Goal: Find specific page/section: Find specific page/section

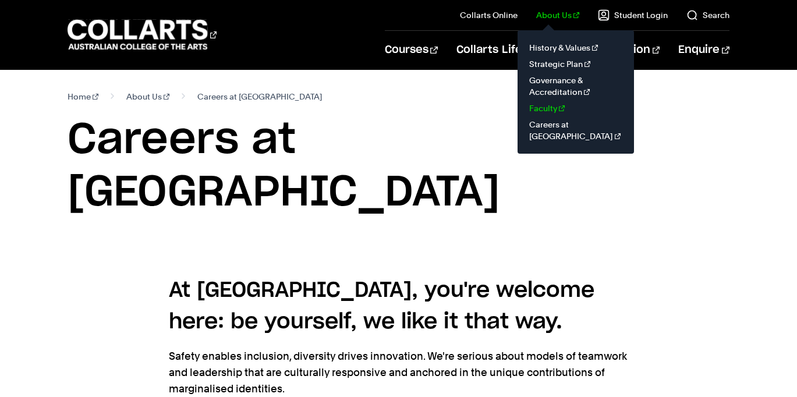
click at [556, 107] on link "Faculty" at bounding box center [576, 108] width 98 height 16
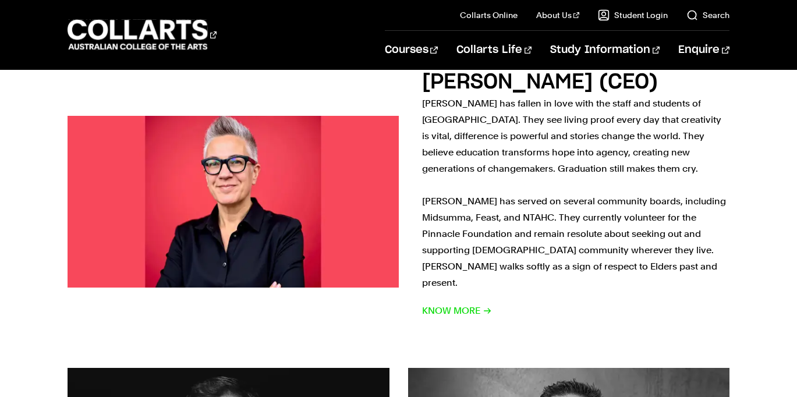
scroll to position [1001, 0]
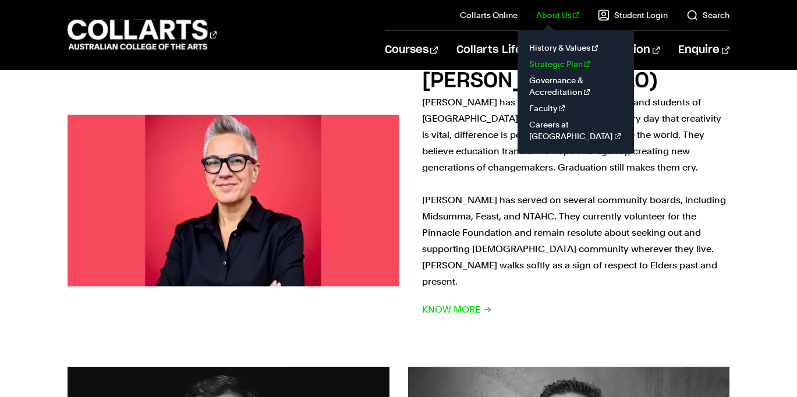
click at [562, 61] on link "Strategic Plan" at bounding box center [576, 64] width 98 height 16
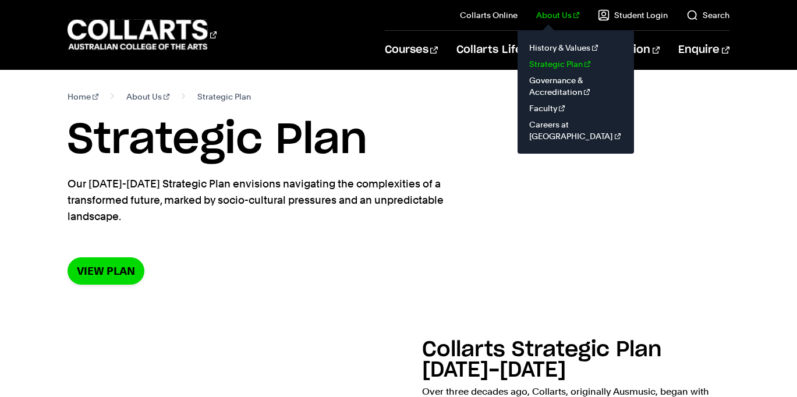
click at [562, 64] on link "Strategic Plan" at bounding box center [576, 64] width 98 height 16
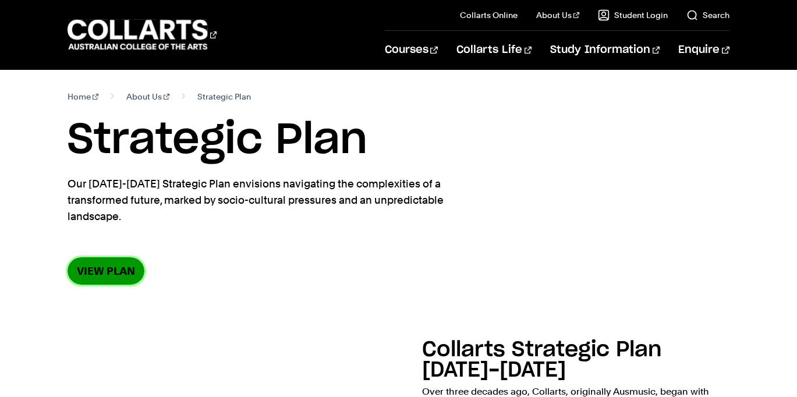
click at [115, 257] on link "View Plan" at bounding box center [106, 270] width 77 height 27
